Goal: Task Accomplishment & Management: Use online tool/utility

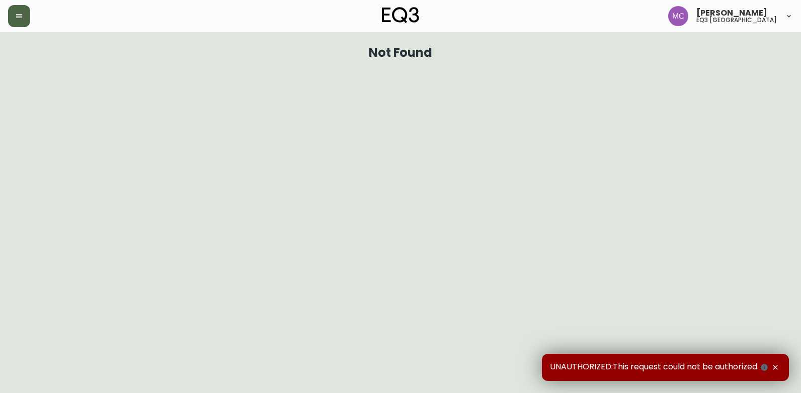
click at [21, 14] on icon "button" at bounding box center [19, 16] width 6 height 4
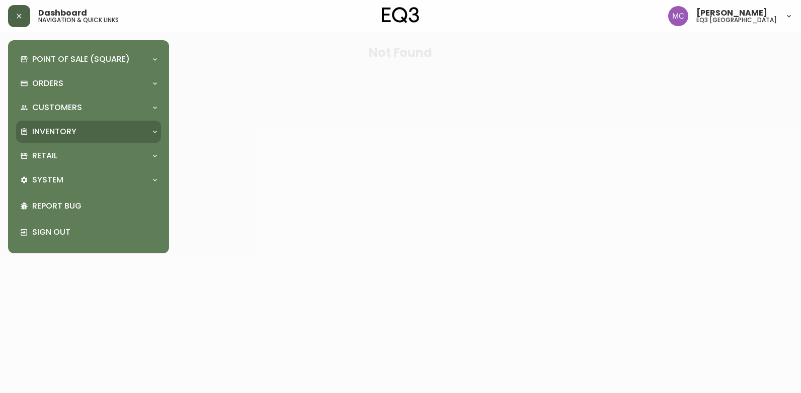
click at [64, 130] on p "Inventory" at bounding box center [54, 131] width 44 height 11
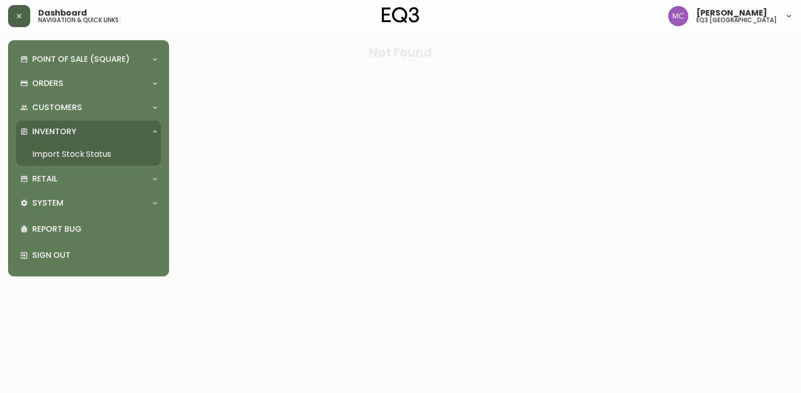
drag, startPoint x: 92, startPoint y: 155, endPoint x: 110, endPoint y: 145, distance: 21.2
click at [92, 155] on link "Import Stock Status" at bounding box center [88, 154] width 145 height 23
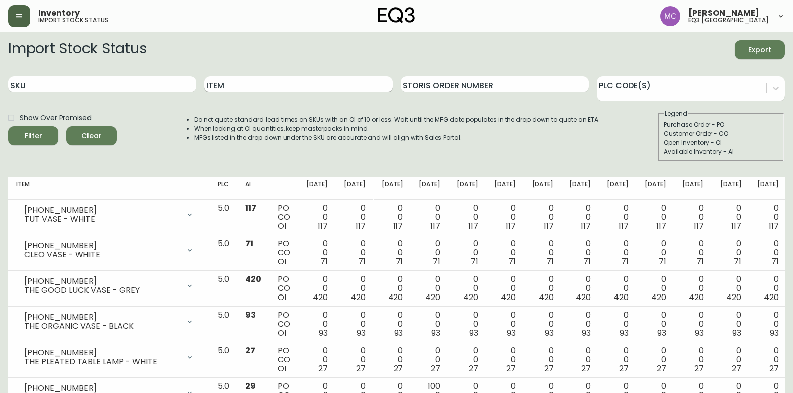
click at [212, 86] on input "Item" at bounding box center [298, 84] width 188 height 16
click at [8, 126] on button "Filter" at bounding box center [33, 135] width 50 height 19
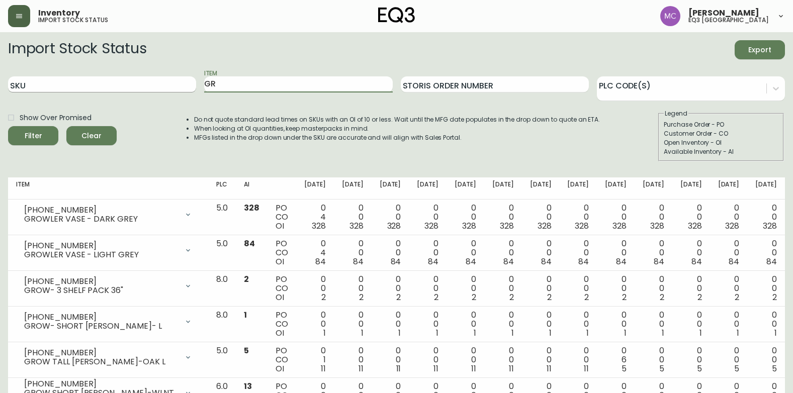
type input "G"
type input "[PERSON_NAME]"
click at [8, 126] on button "Filter" at bounding box center [33, 135] width 50 height 19
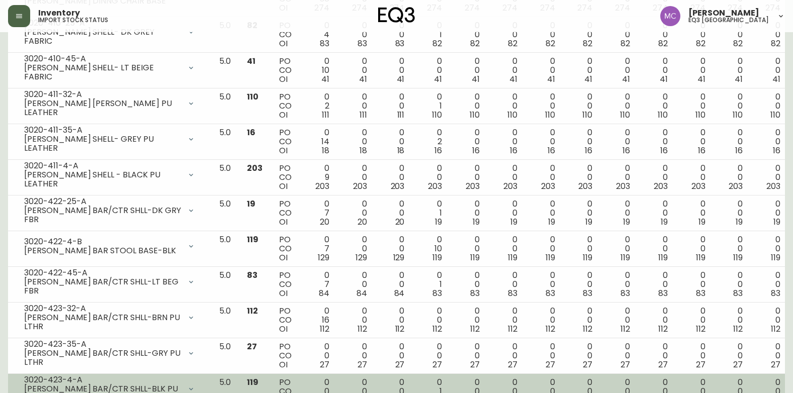
scroll to position [178, 0]
